Goal: Task Accomplishment & Management: Complete application form

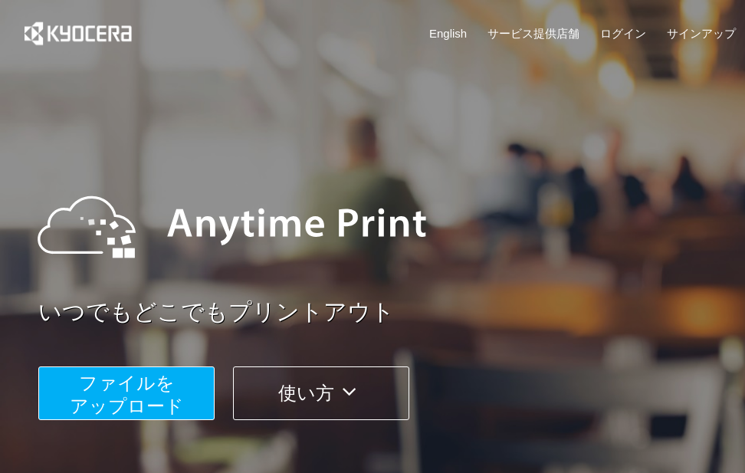
click at [171, 390] on span "ファイルを ​​アップロード" at bounding box center [127, 395] width 114 height 44
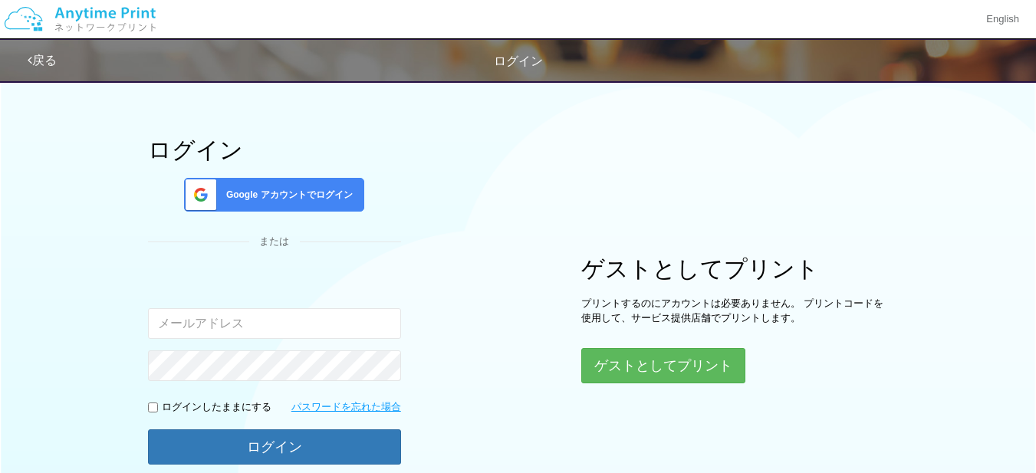
drag, startPoint x: 508, startPoint y: 219, endPoint x: 513, endPoint y: 264, distance: 45.6
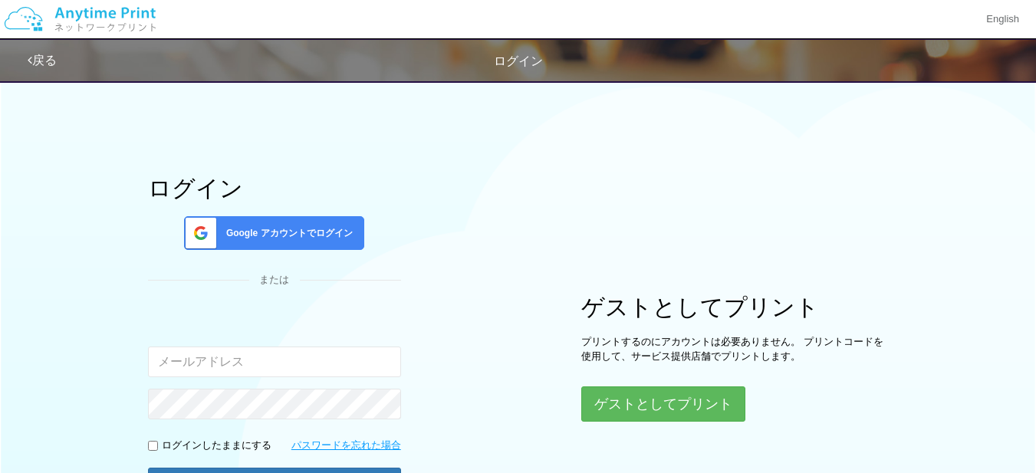
click at [290, 237] on span "Google アカウントでログイン" at bounding box center [286, 233] width 133 height 13
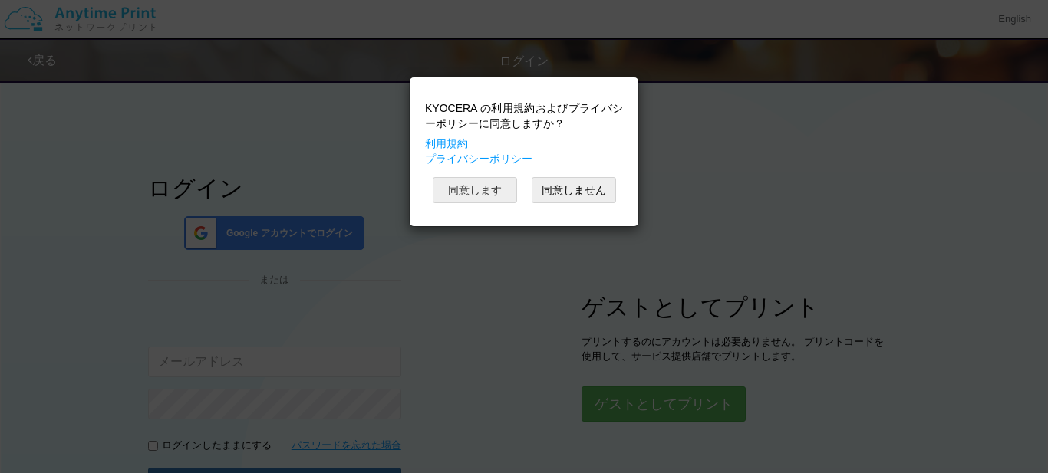
click at [488, 192] on button "同意します" at bounding box center [475, 190] width 84 height 26
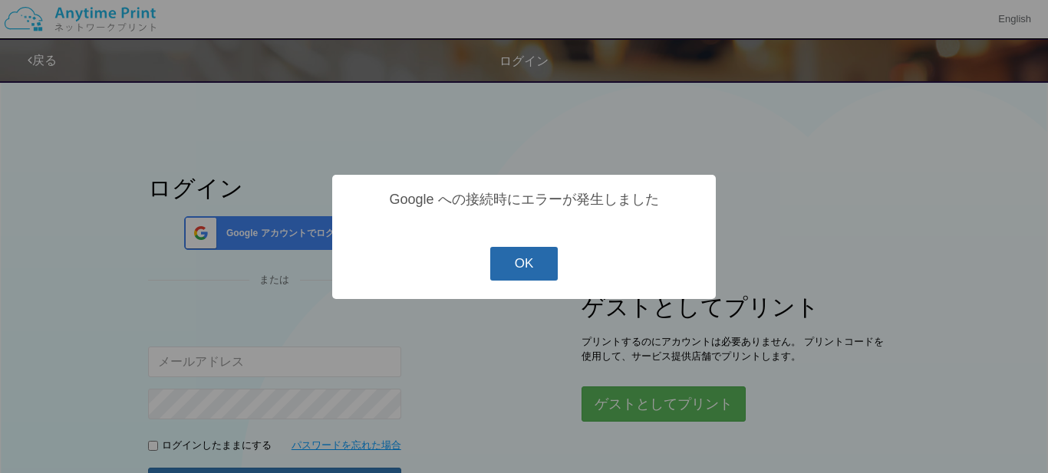
click at [531, 269] on button "OK" at bounding box center [524, 264] width 68 height 34
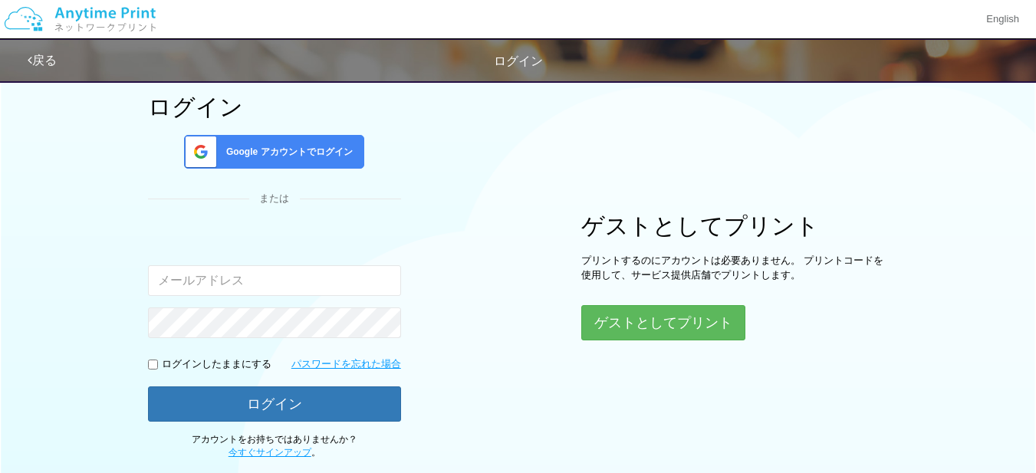
scroll to position [179, 0]
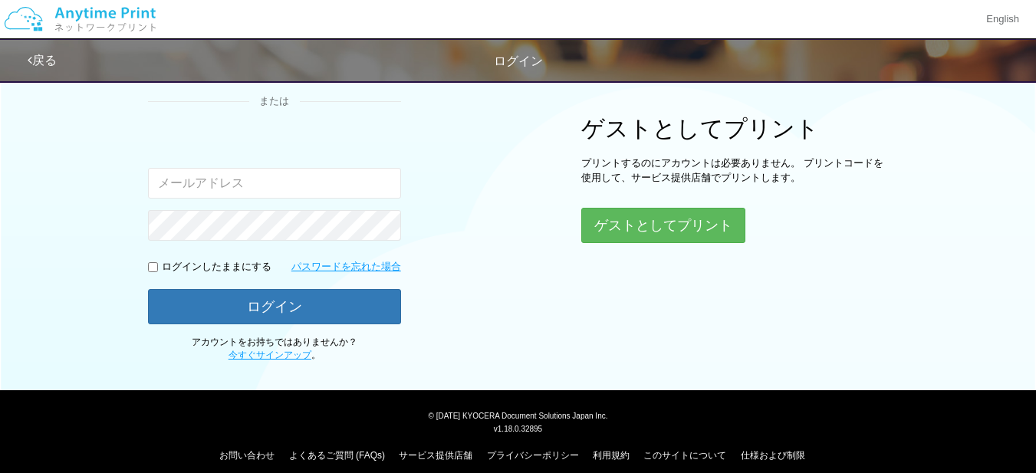
drag, startPoint x: 466, startPoint y: 219, endPoint x: 482, endPoint y: 301, distance: 83.6
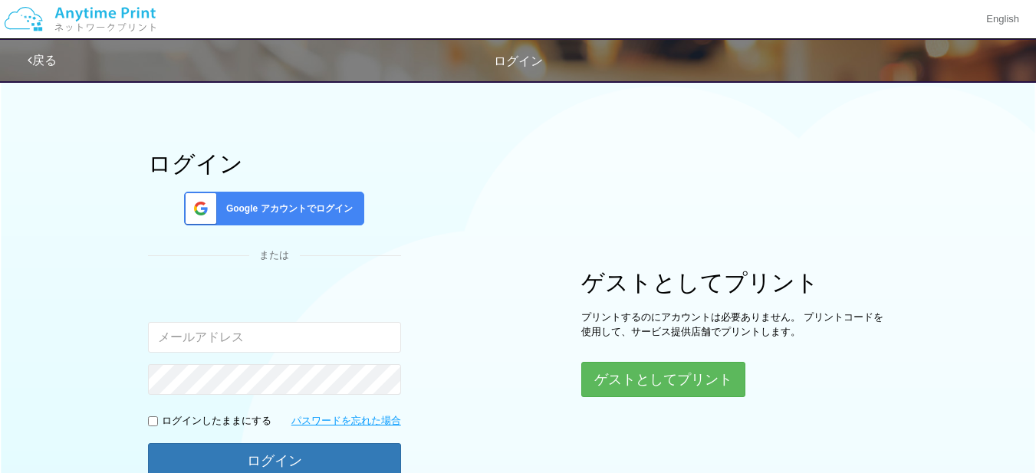
scroll to position [0, 0]
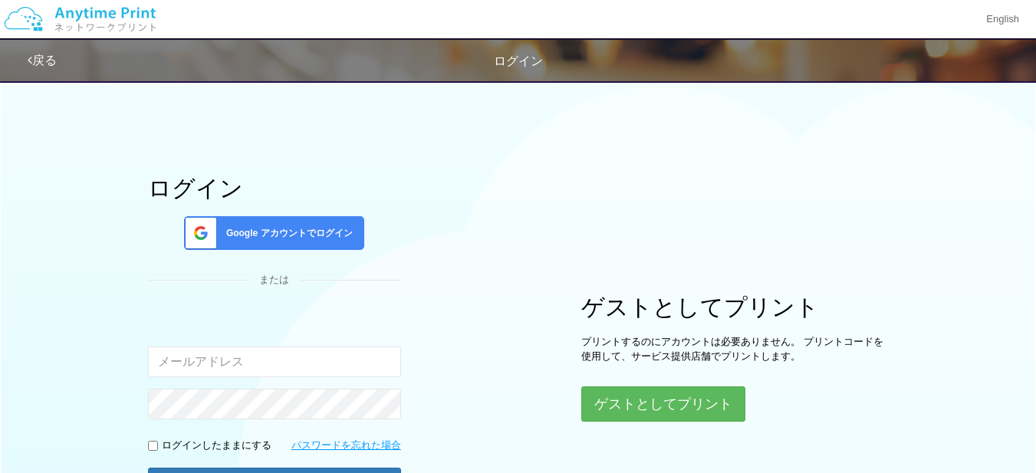
click at [311, 233] on span "Google アカウントでログイン" at bounding box center [286, 233] width 133 height 13
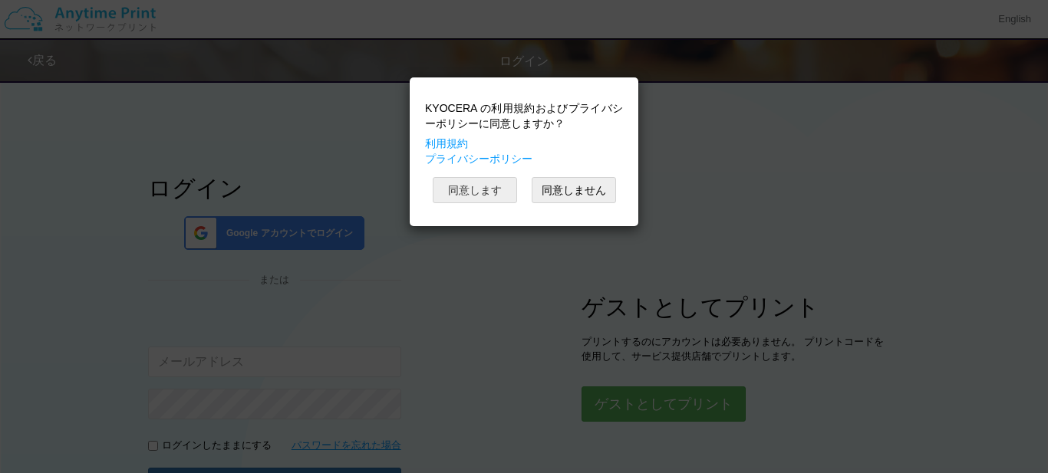
click at [479, 196] on button "同意します" at bounding box center [475, 190] width 84 height 26
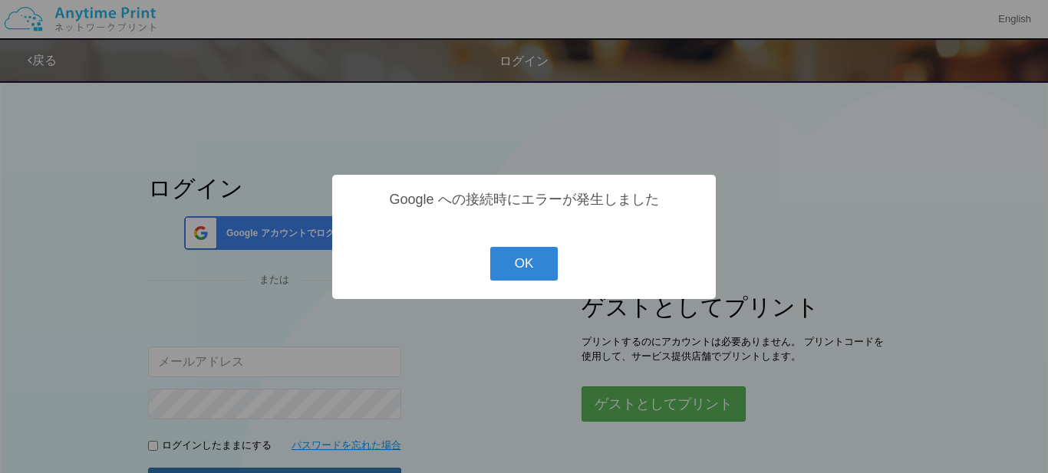
click at [464, 237] on div "? ! i Google への接続時にエラーが発生しました OK Cancel ×" at bounding box center [523, 237] width 383 height 124
click at [498, 257] on button "OK" at bounding box center [524, 264] width 68 height 34
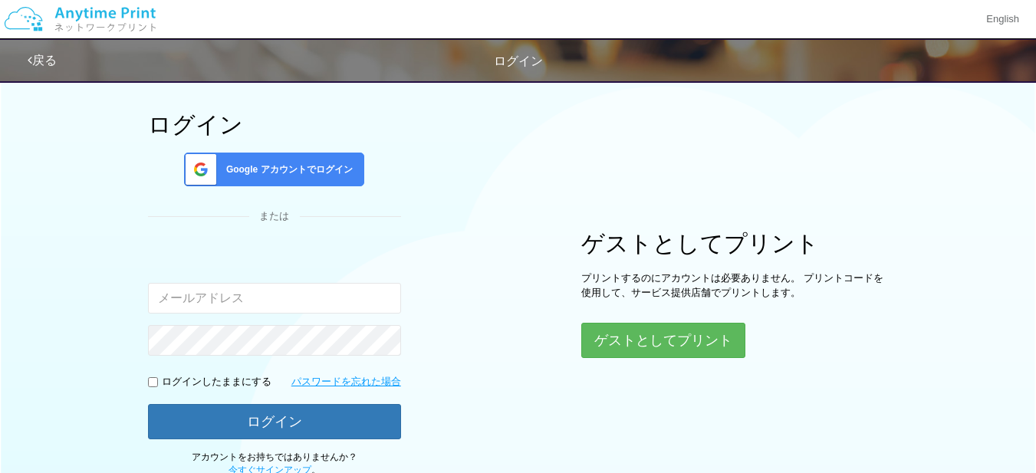
scroll to position [140, 0]
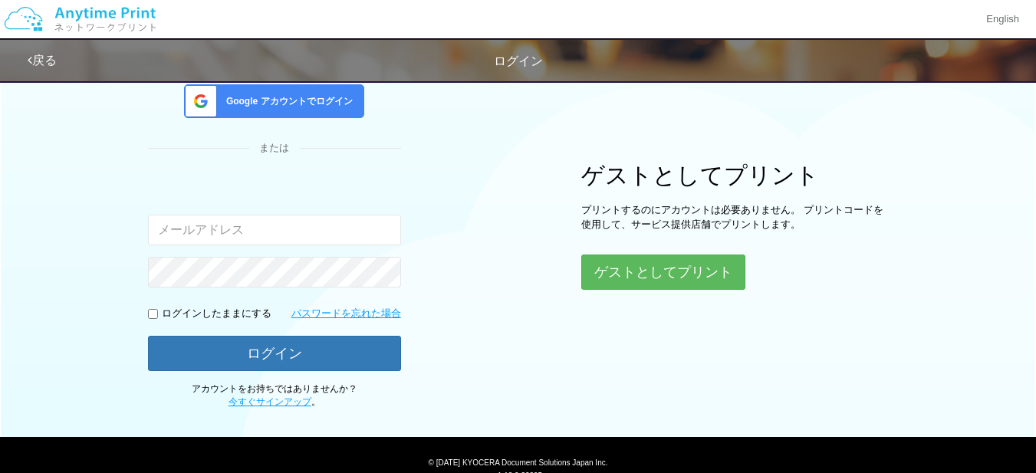
drag, startPoint x: 456, startPoint y: 230, endPoint x: 459, endPoint y: 286, distance: 56.0
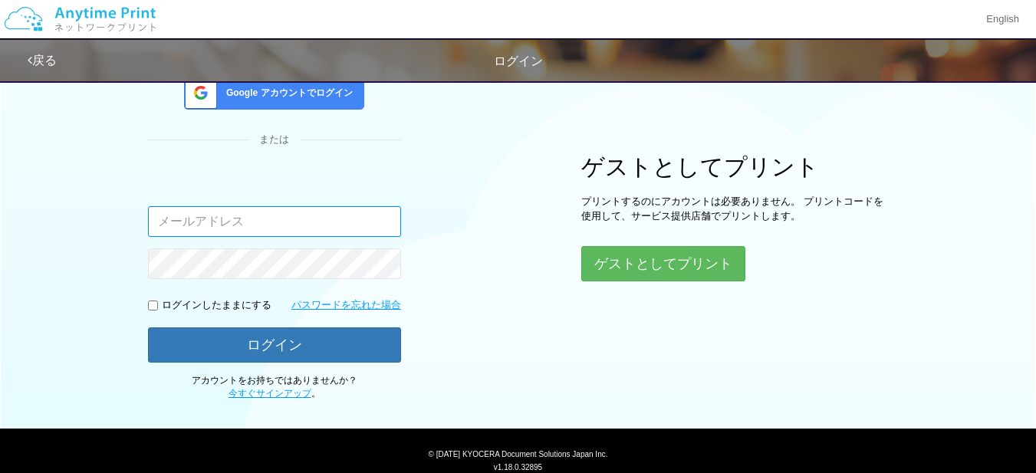
click at [287, 227] on input "email" at bounding box center [274, 221] width 253 height 31
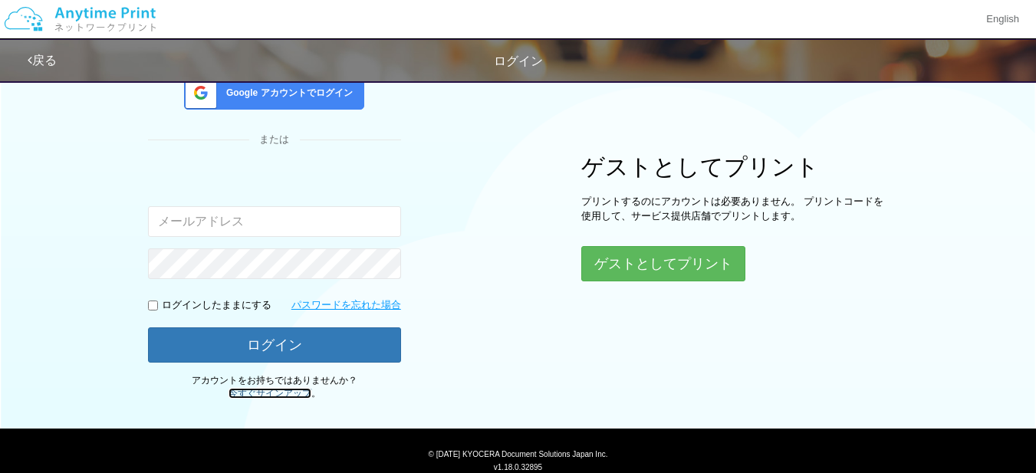
click at [291, 393] on link "今すぐサインアップ" at bounding box center [270, 393] width 83 height 11
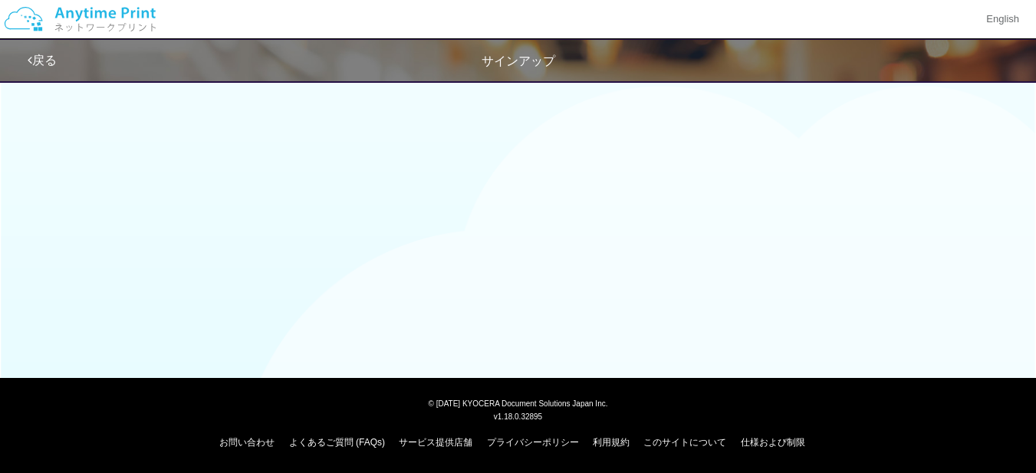
scroll to position [58, 0]
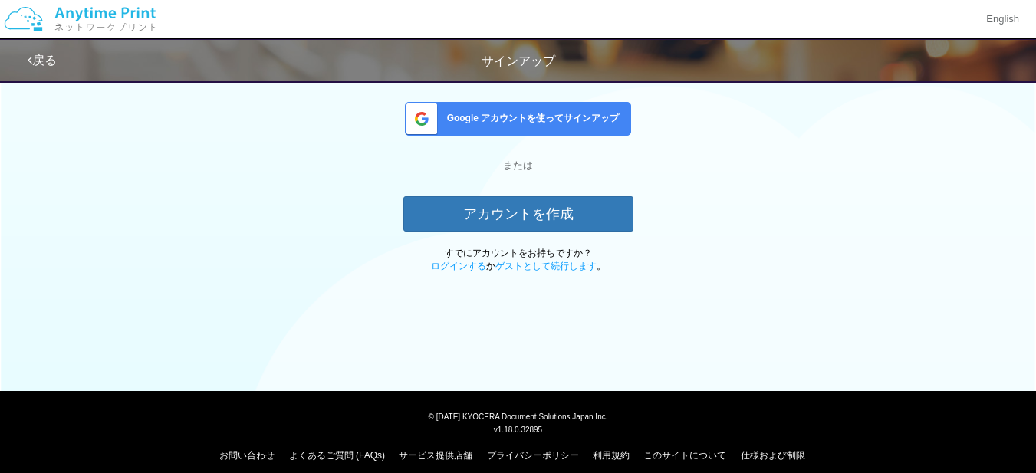
click at [482, 129] on div "Google アカウントを使ってサインアップ" at bounding box center [518, 119] width 226 height 34
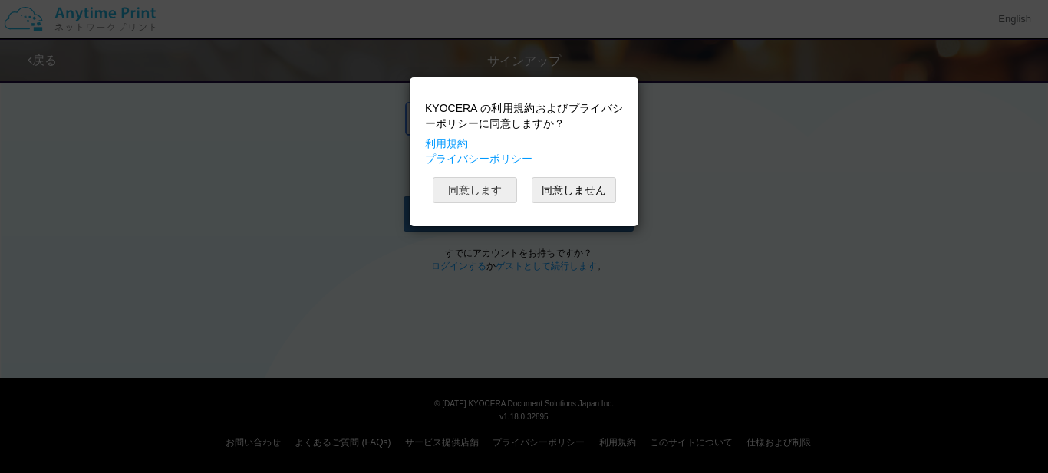
click at [488, 191] on button "同意します" at bounding box center [475, 190] width 84 height 26
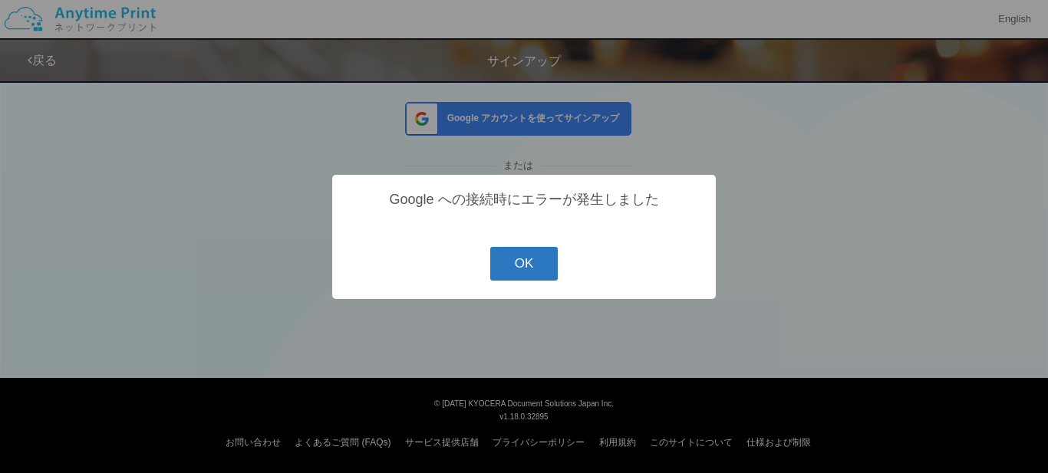
click at [543, 271] on button "OK" at bounding box center [524, 264] width 68 height 34
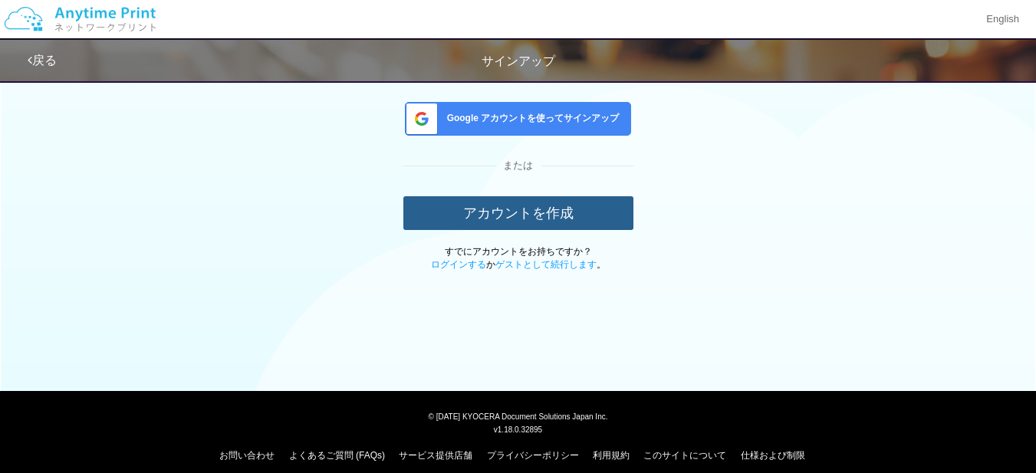
click at [568, 222] on button "アカウントを作成" at bounding box center [518, 213] width 230 height 34
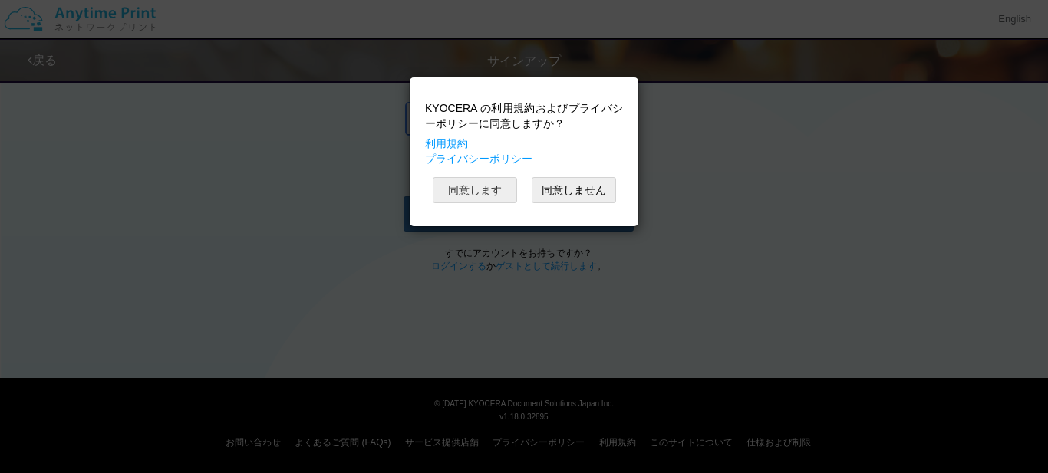
click at [494, 197] on button "同意します" at bounding box center [475, 190] width 84 height 26
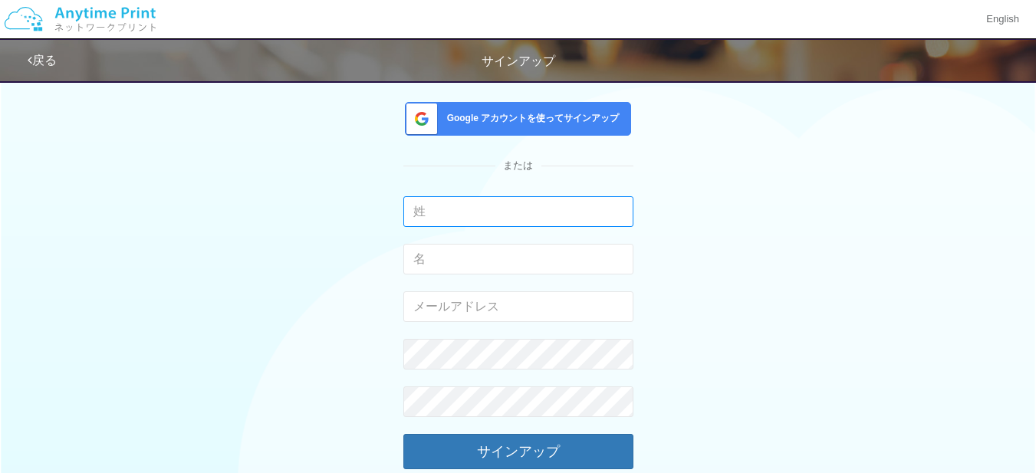
click at [488, 209] on input "text" at bounding box center [518, 211] width 230 height 31
click at [408, 210] on input "kawa" at bounding box center [518, 211] width 230 height 31
type input "a"
type input "河原"
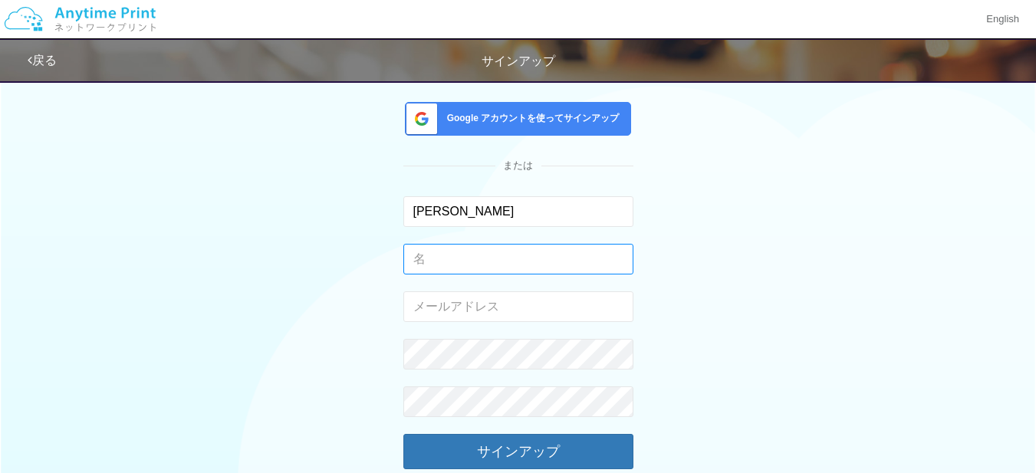
click at [418, 268] on input "text" at bounding box center [518, 259] width 230 height 31
click at [417, 265] on input "チロウ" at bounding box center [518, 259] width 230 height 31
type input "ウ"
click at [416, 261] on input "ihiro" at bounding box center [518, 259] width 230 height 31
type input "i"
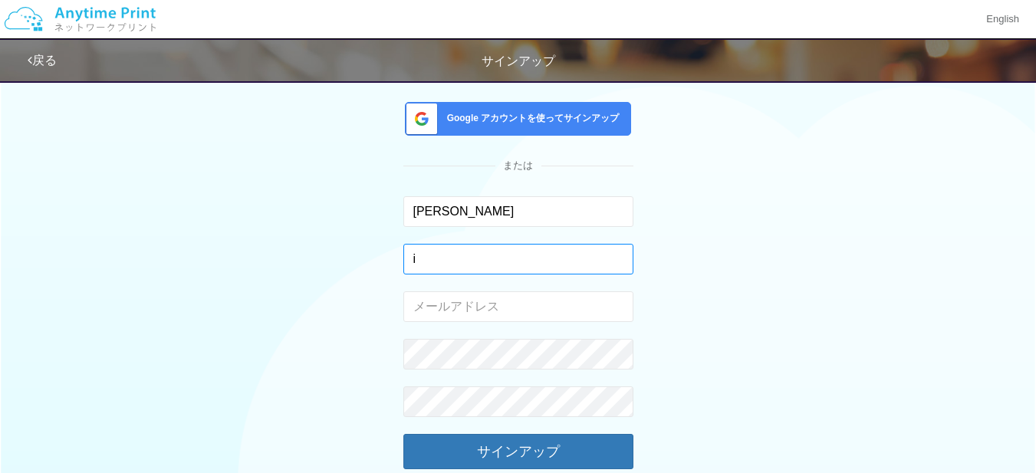
click at [414, 262] on input "i" at bounding box center [518, 259] width 230 height 31
type input "一郎"
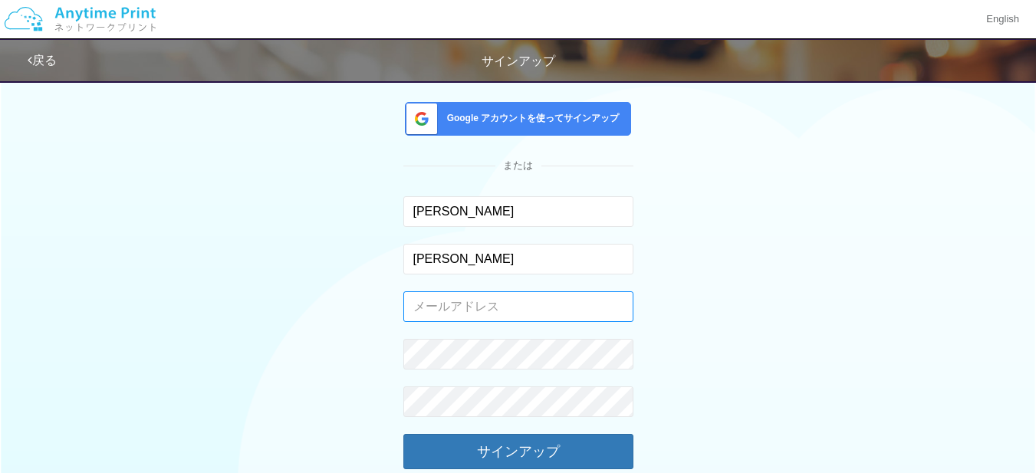
click at [414, 321] on input "email" at bounding box center [518, 306] width 230 height 31
type input "ikawahara@hotmail.com"
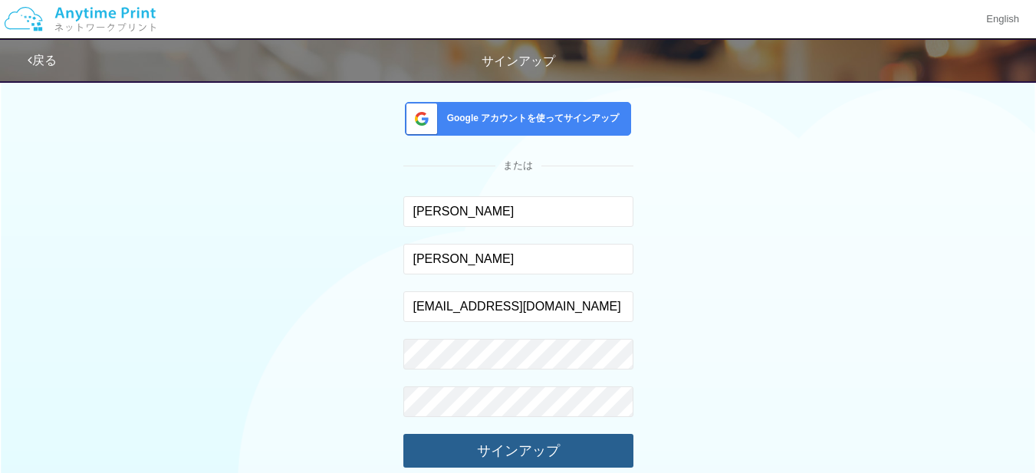
click at [522, 449] on button "サインアップ" at bounding box center [518, 451] width 230 height 34
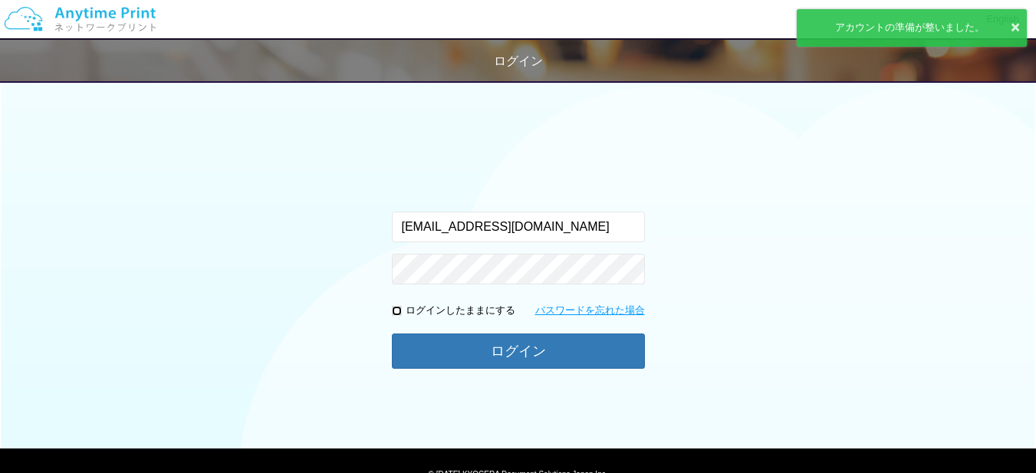
click at [392, 310] on input "checkbox" at bounding box center [397, 311] width 10 height 10
checkbox input "true"
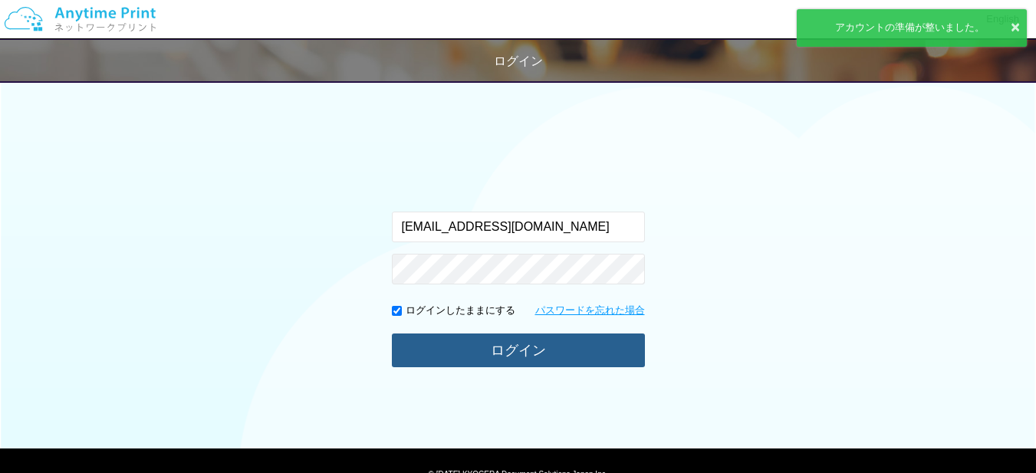
click at [431, 348] on button "ログイン" at bounding box center [518, 351] width 253 height 34
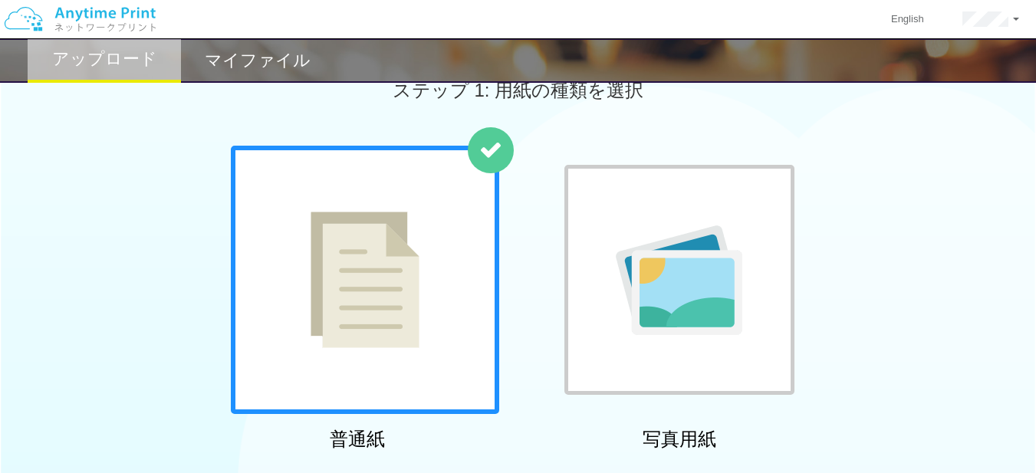
drag, startPoint x: 518, startPoint y: 271, endPoint x: 524, endPoint y: 314, distance: 44.0
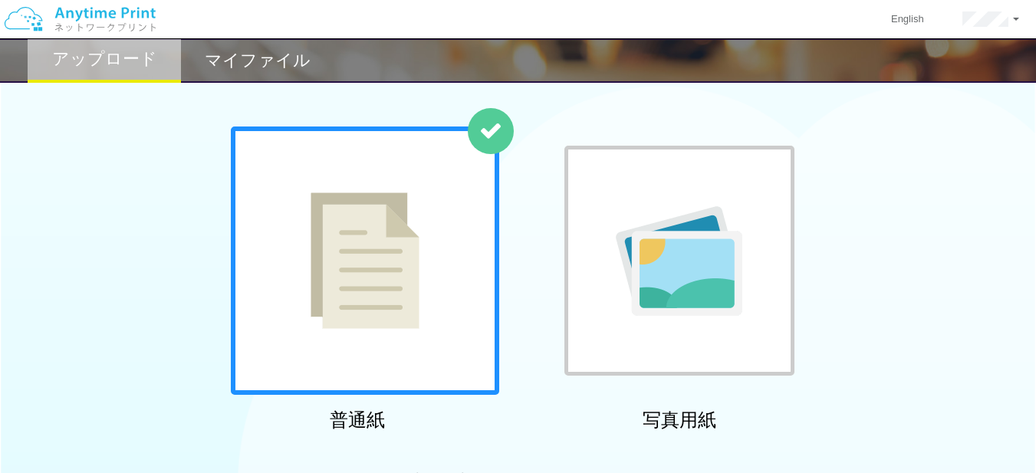
click at [424, 266] on div at bounding box center [365, 261] width 268 height 268
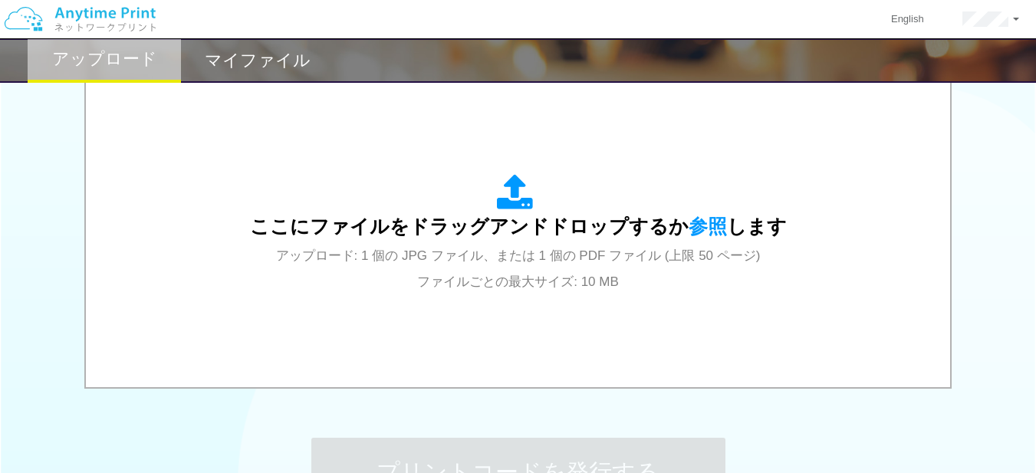
drag, startPoint x: 192, startPoint y: 247, endPoint x: 187, endPoint y: 294, distance: 47.0
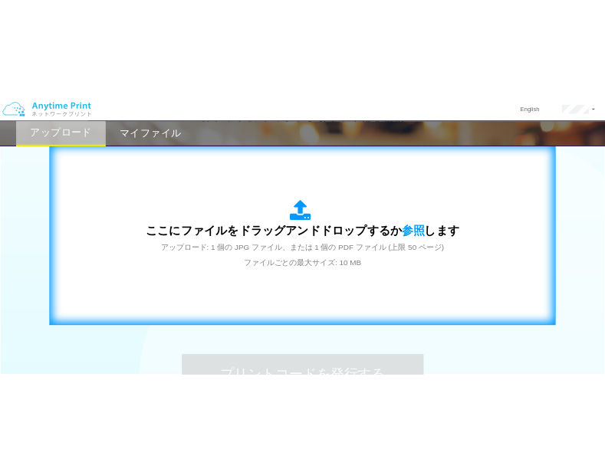
scroll to position [525, 0]
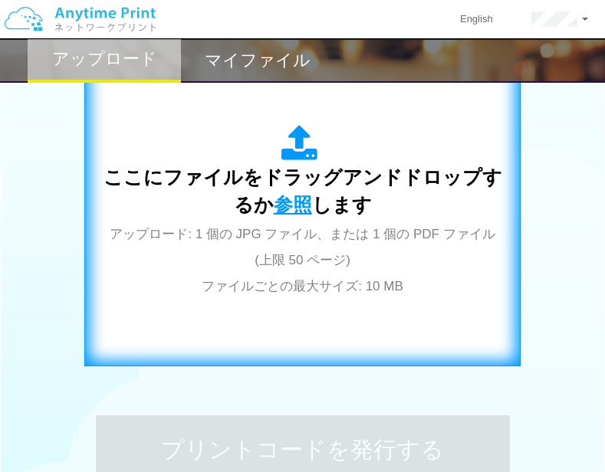
click at [298, 198] on span "参照" at bounding box center [293, 204] width 38 height 21
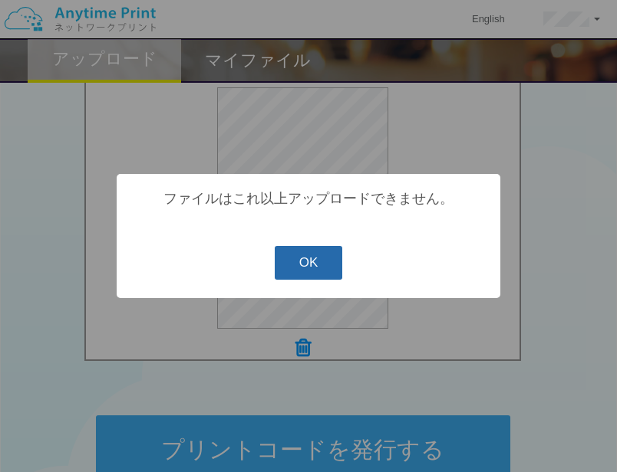
click at [305, 265] on button "OK" at bounding box center [309, 263] width 68 height 34
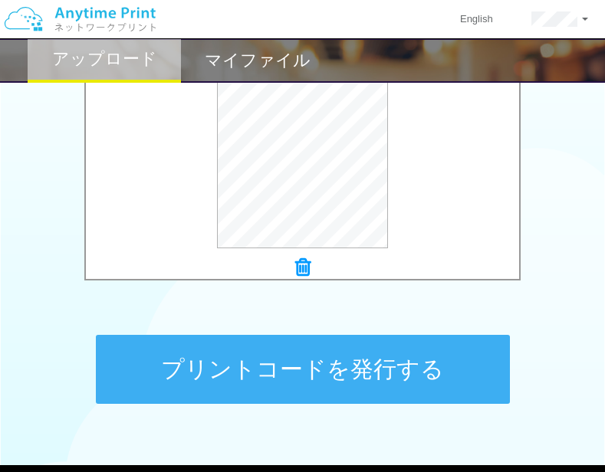
scroll to position [717, 0]
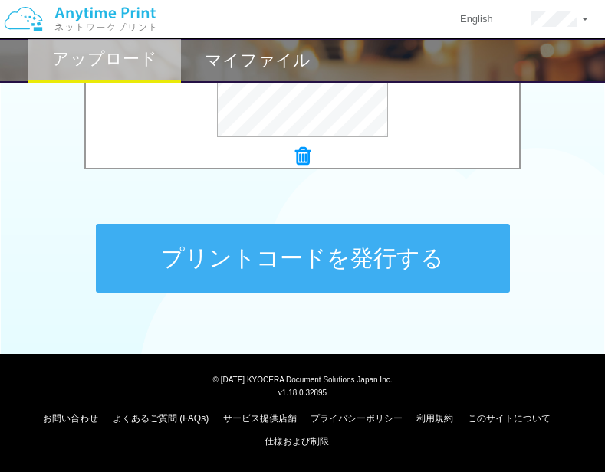
click at [372, 291] on button "プリントコードを発行する" at bounding box center [303, 258] width 414 height 69
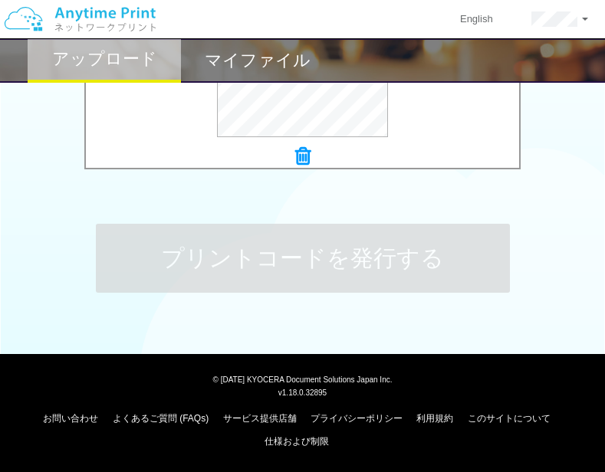
scroll to position [0, 0]
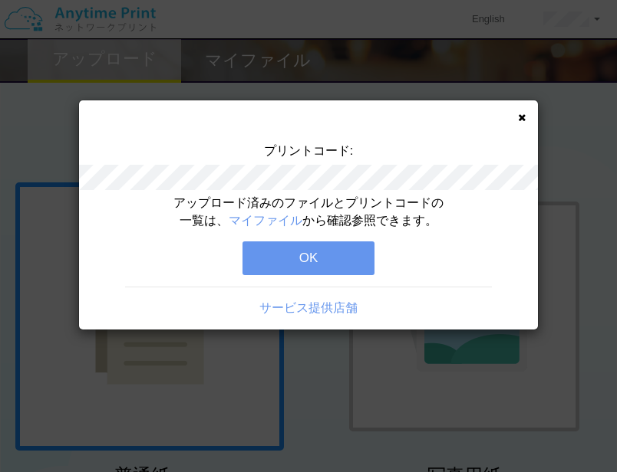
click at [344, 265] on button "OK" at bounding box center [308, 259] width 132 height 34
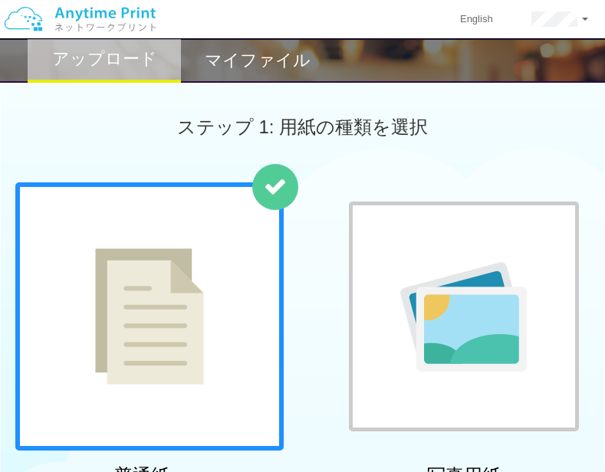
click at [214, 278] on div at bounding box center [149, 317] width 268 height 268
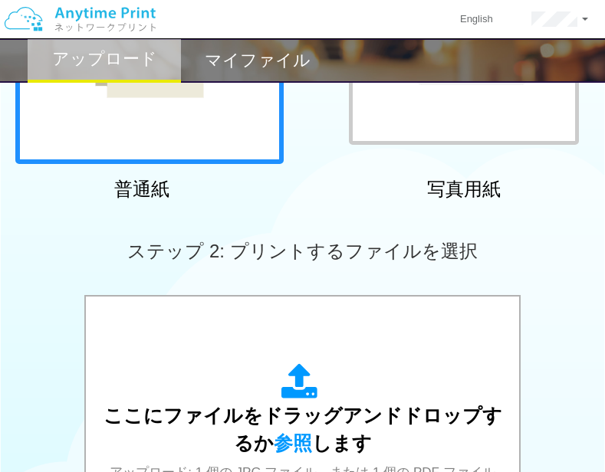
scroll to position [315, 0]
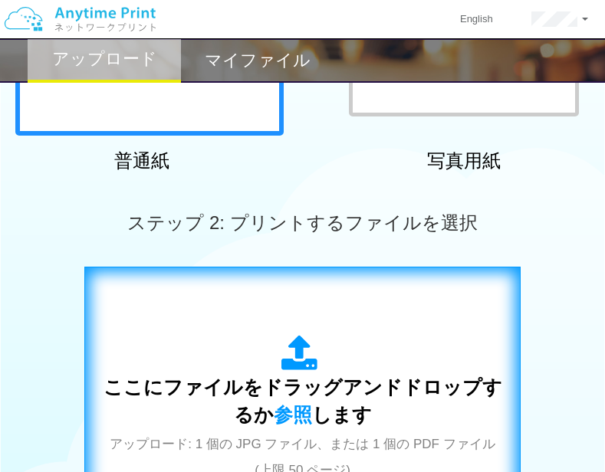
click at [373, 324] on div "ここにファイルをドラッグアンドドロップするか 参照 します アップロード: 1 個の JPG ファイル、または 1 個の PDF ファイル (上限 50 ペー…" at bounding box center [302, 422] width 404 height 278
click at [293, 421] on span "参照" at bounding box center [293, 414] width 38 height 21
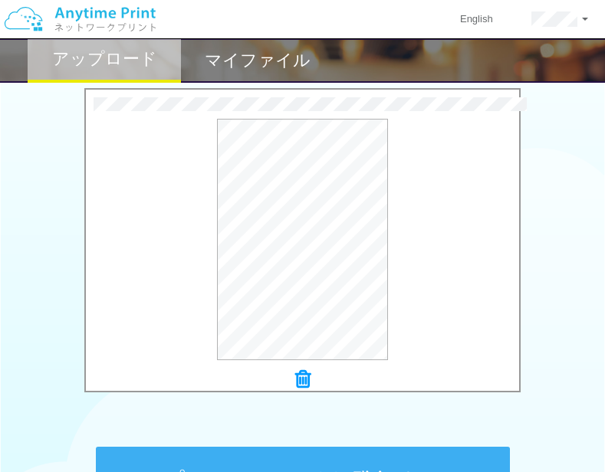
scroll to position [559, 0]
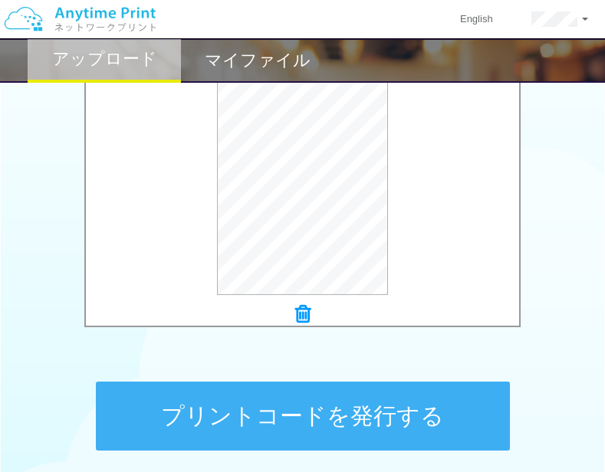
click at [420, 410] on button "プリントコードを発行する" at bounding box center [303, 416] width 414 height 69
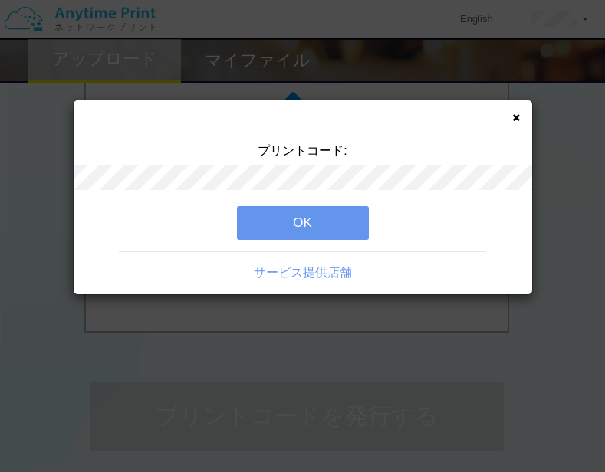
scroll to position [0, 0]
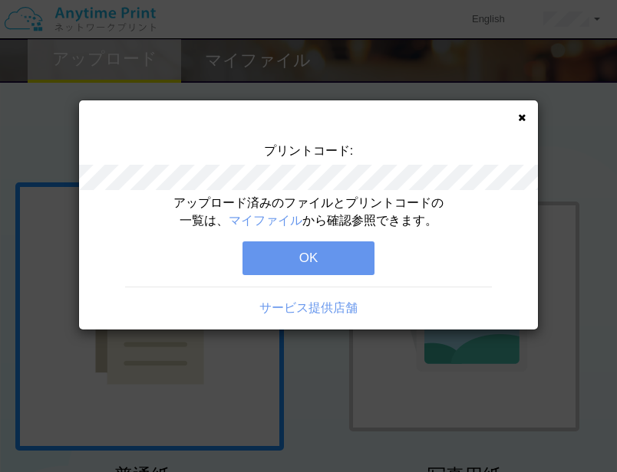
click at [307, 260] on button "OK" at bounding box center [308, 259] width 132 height 34
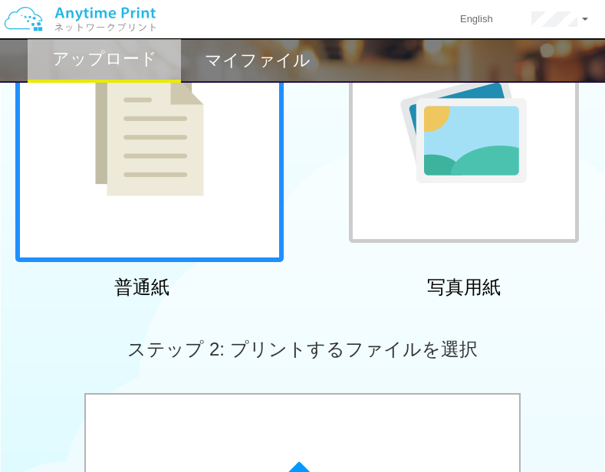
scroll to position [240, 0]
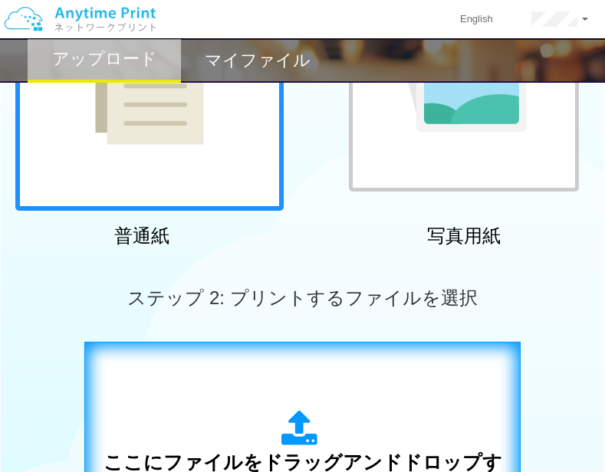
click at [306, 441] on icon at bounding box center [302, 429] width 43 height 38
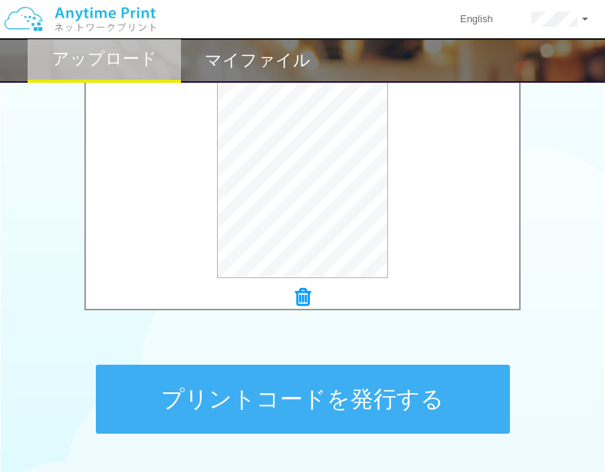
scroll to position [584, 0]
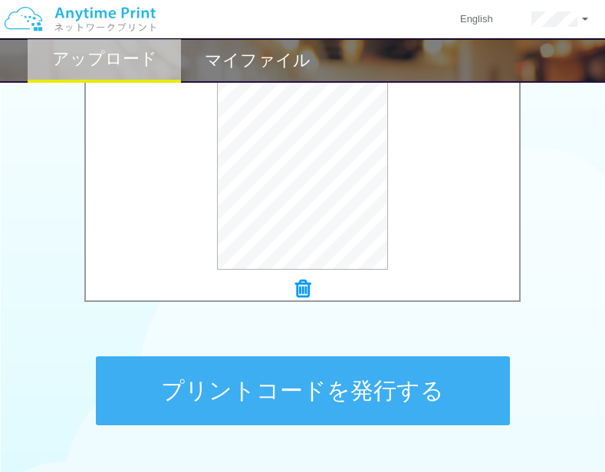
click at [423, 364] on button "プリントコードを発行する" at bounding box center [303, 391] width 414 height 69
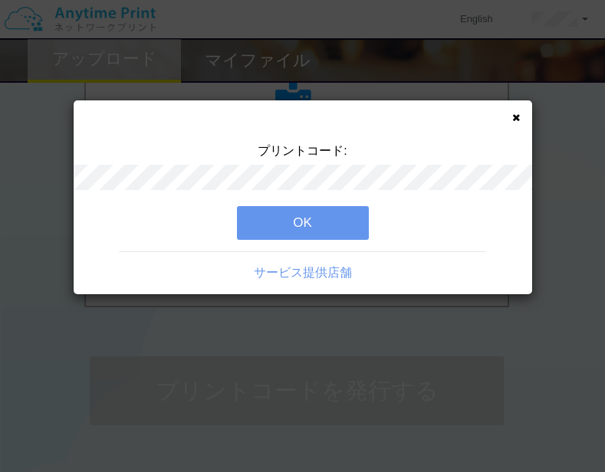
scroll to position [0, 0]
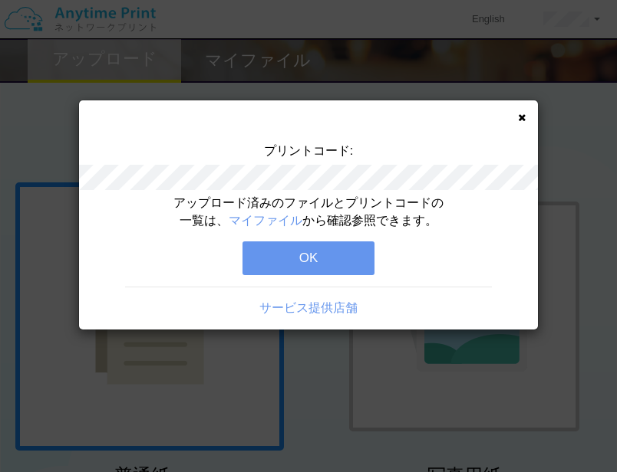
click at [321, 254] on button "OK" at bounding box center [308, 259] width 132 height 34
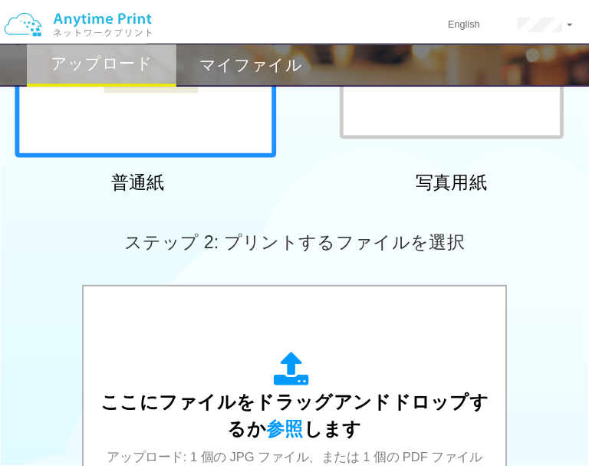
scroll to position [311, 0]
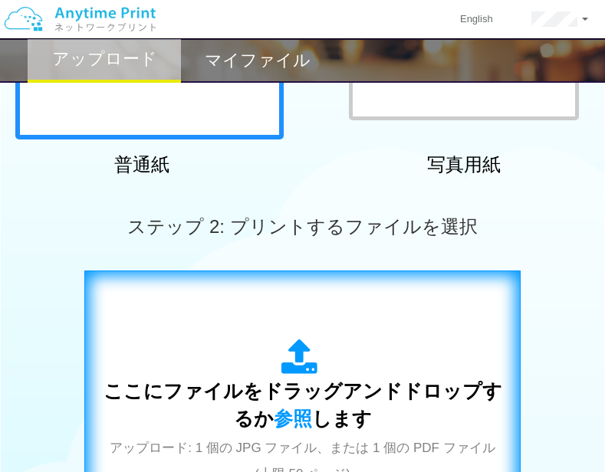
click at [360, 369] on div "ここにファイルをドラッグアンドドロップするか 参照 します アップロード: 1 個の JPG ファイル、または 1 個の PDF ファイル (上限 50 ペー…" at bounding box center [302, 425] width 404 height 173
click at [289, 415] on span "参照" at bounding box center [293, 418] width 38 height 21
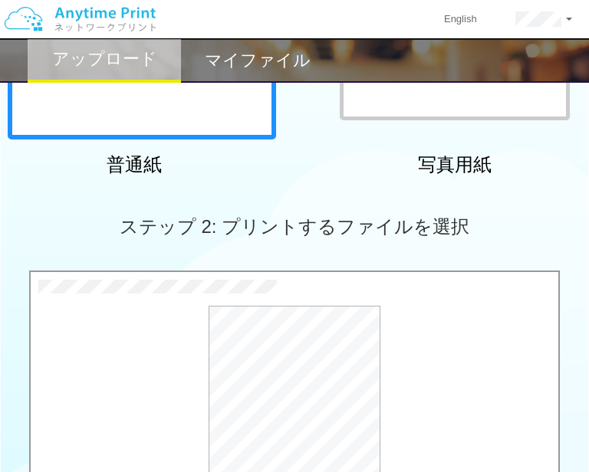
scroll to position [717, 0]
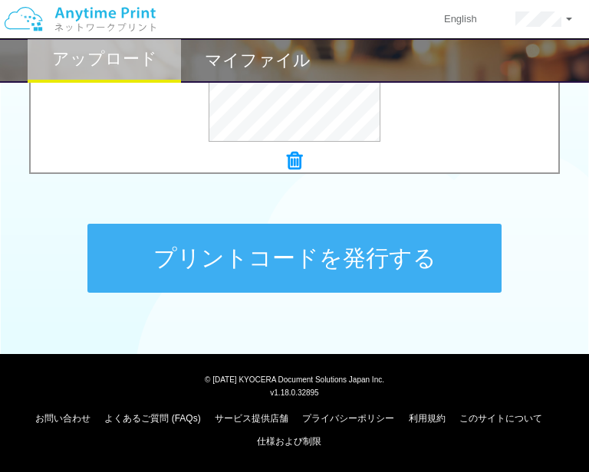
click at [275, 247] on button "プリントコードを発行する" at bounding box center [294, 258] width 414 height 69
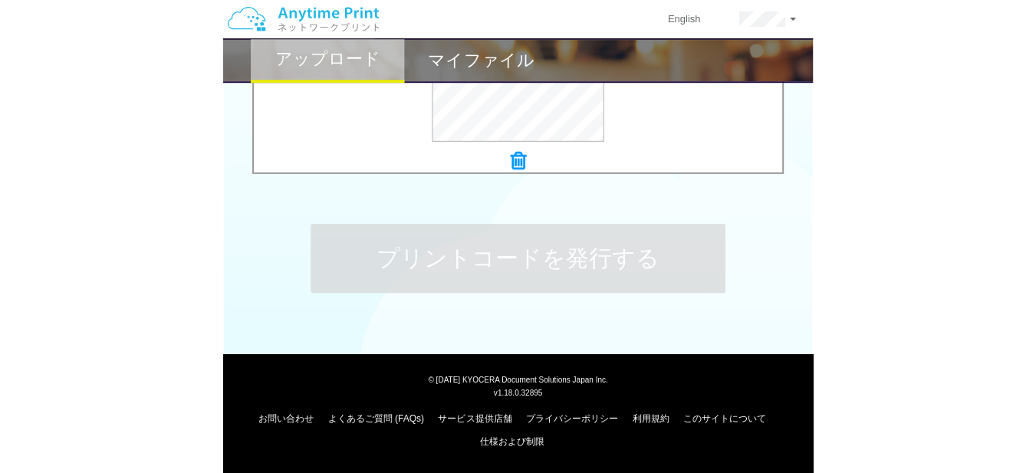
scroll to position [0, 0]
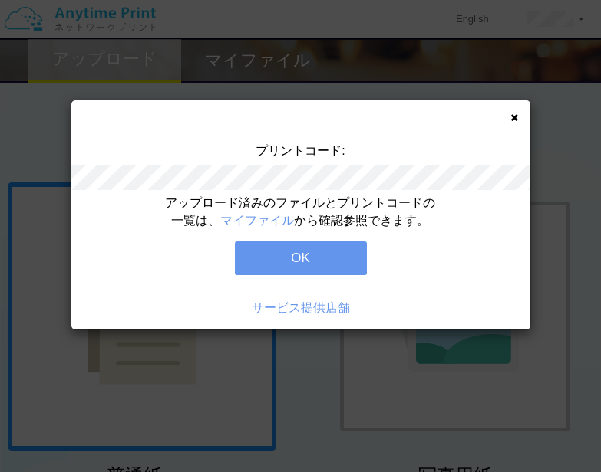
click at [329, 260] on button "OK" at bounding box center [301, 259] width 132 height 34
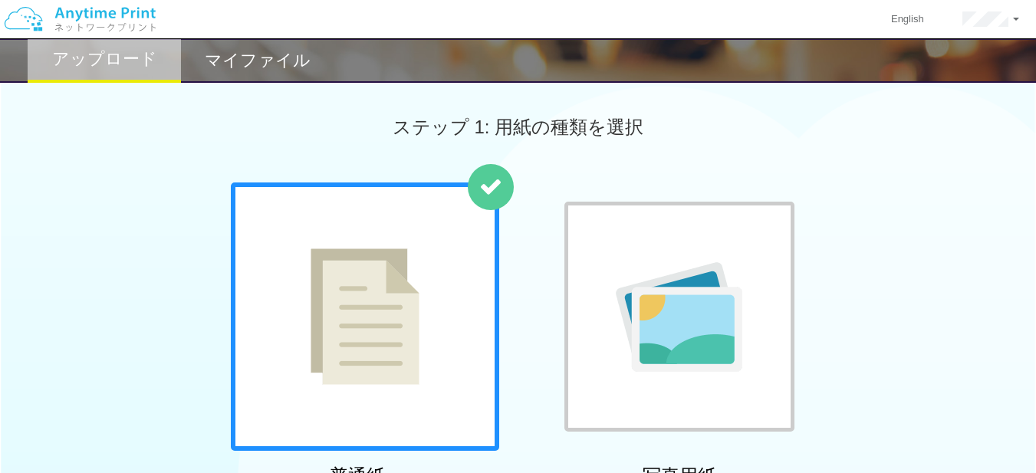
click at [239, 64] on h2 "マイファイル" at bounding box center [258, 60] width 106 height 18
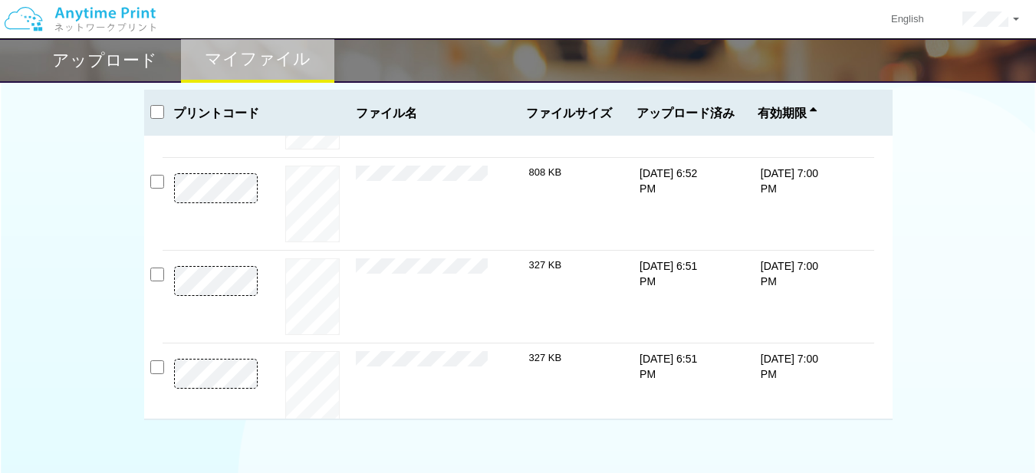
scroll to position [71, 0]
click at [154, 371] on input "checkbox" at bounding box center [157, 367] width 14 height 14
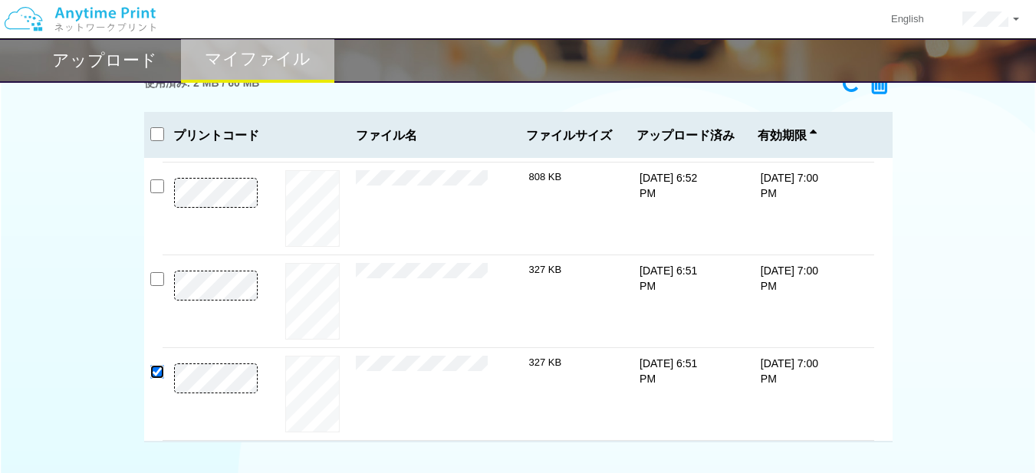
scroll to position [0, 0]
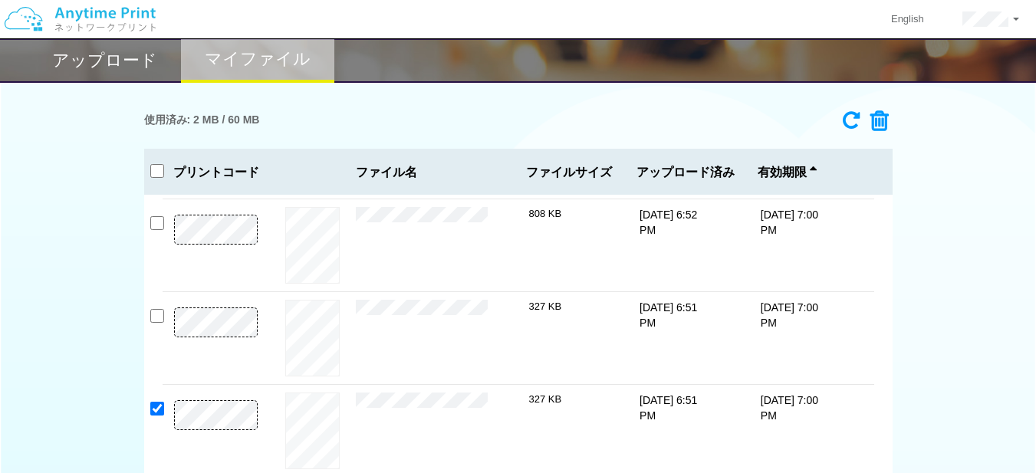
click at [874, 123] on icon at bounding box center [874, 121] width 29 height 23
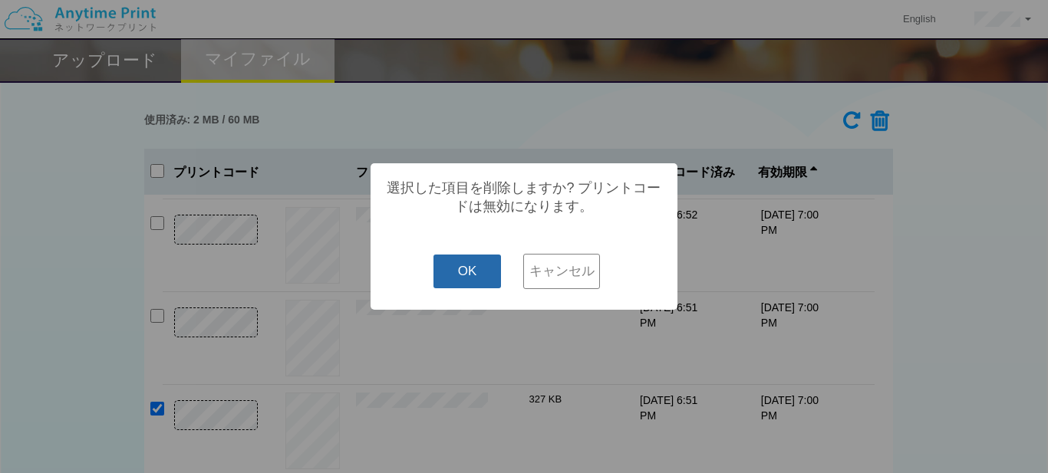
click at [487, 278] on button "OK" at bounding box center [467, 272] width 68 height 34
checkbox input "false"
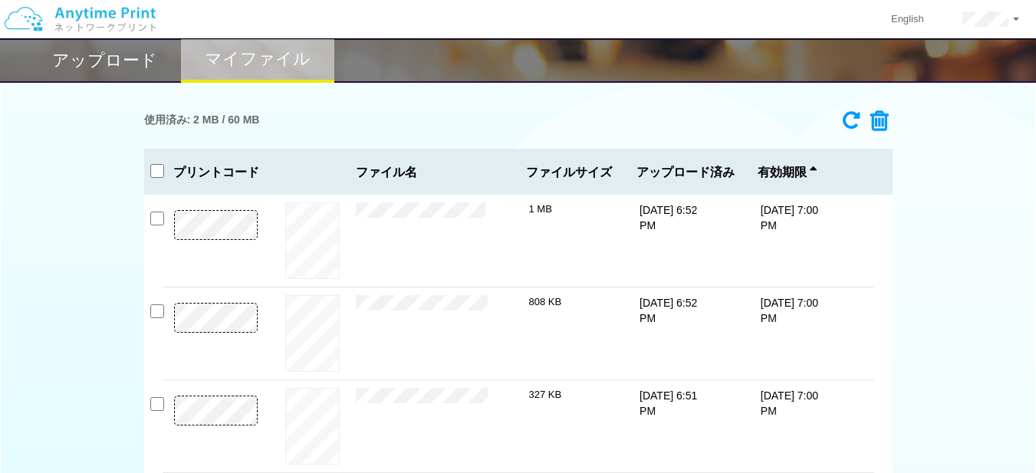
click at [858, 110] on icon at bounding box center [851, 120] width 17 height 20
click at [134, 61] on h2 "アップロード" at bounding box center [104, 60] width 105 height 18
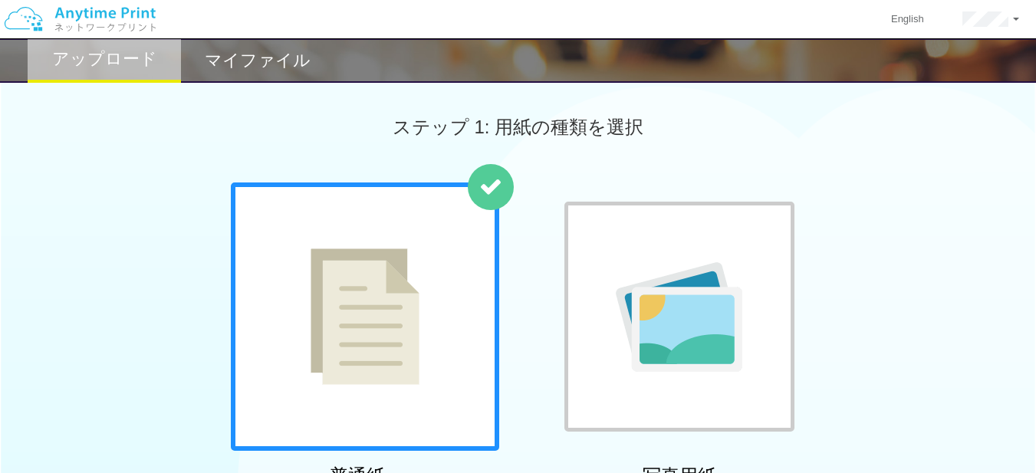
click at [236, 61] on h2 "マイファイル" at bounding box center [258, 60] width 106 height 18
